Goal: Find specific page/section: Find specific page/section

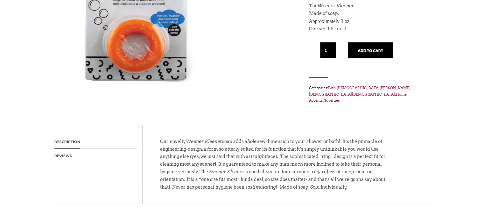
scroll to position [208, 0]
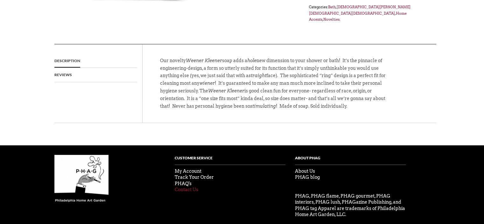
click at [192, 187] on link "Contact Us" at bounding box center [187, 189] width 24 height 5
drag, startPoint x: 232, startPoint y: 77, endPoint x: 269, endPoint y: 78, distance: 36.3
click at [269, 78] on p "Our novelty Weener Kleener soap adds a hole new dimension to your shower or bat…" at bounding box center [277, 86] width 235 height 59
copy p "Weener Kleener"
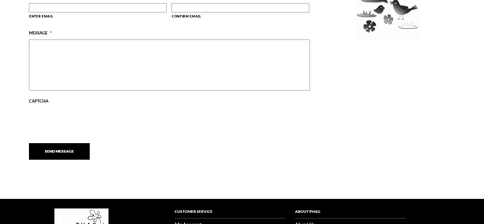
scroll to position [480, 0]
